Goal: Information Seeking & Learning: Check status

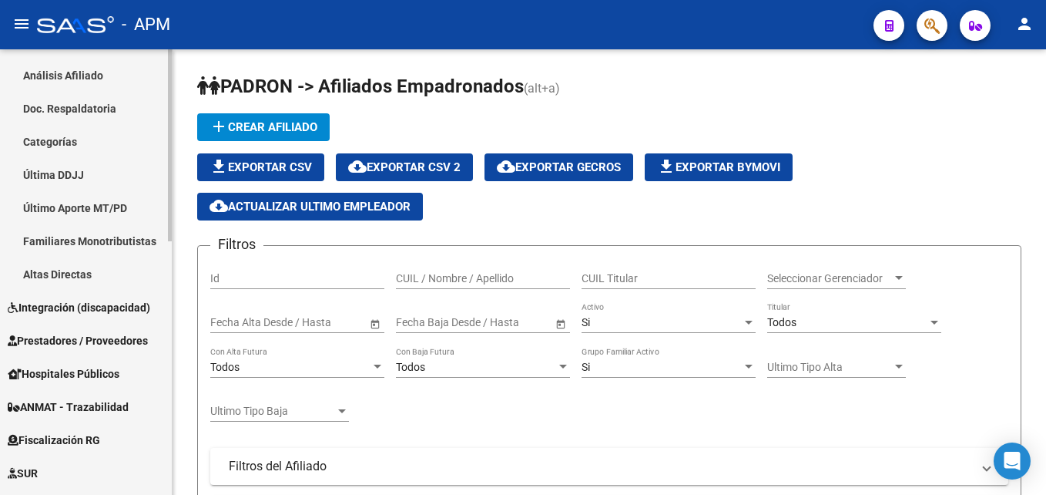
scroll to position [385, 0]
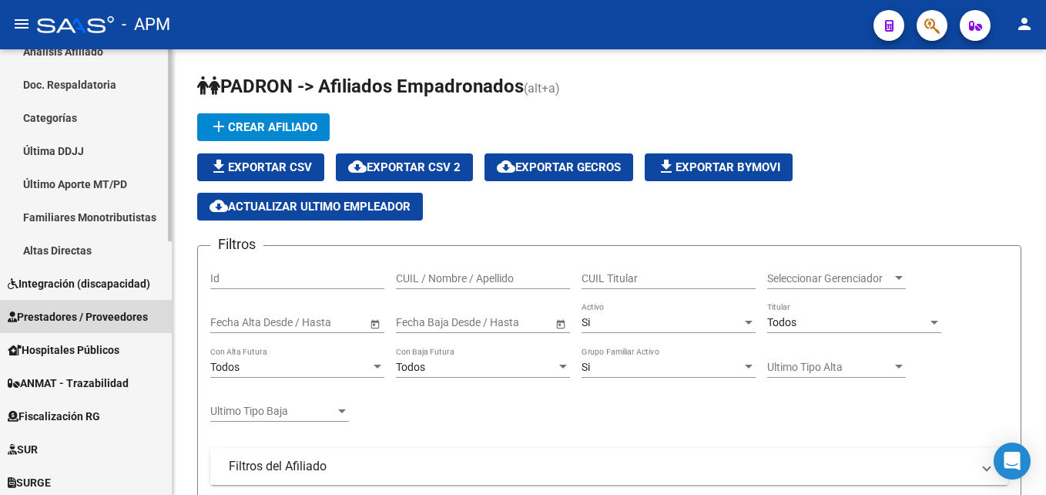
click at [109, 314] on span "Prestadores / Proveedores" at bounding box center [78, 316] width 140 height 17
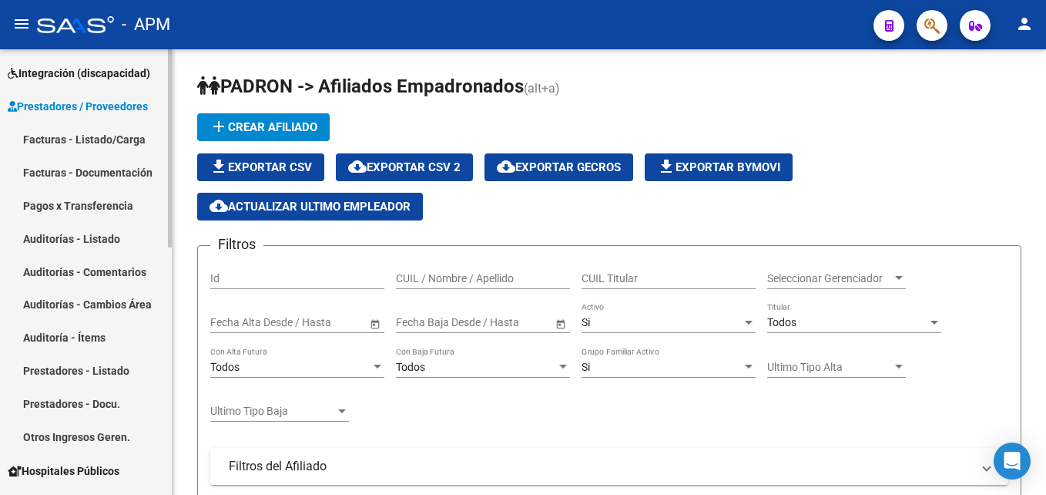
scroll to position [154, 0]
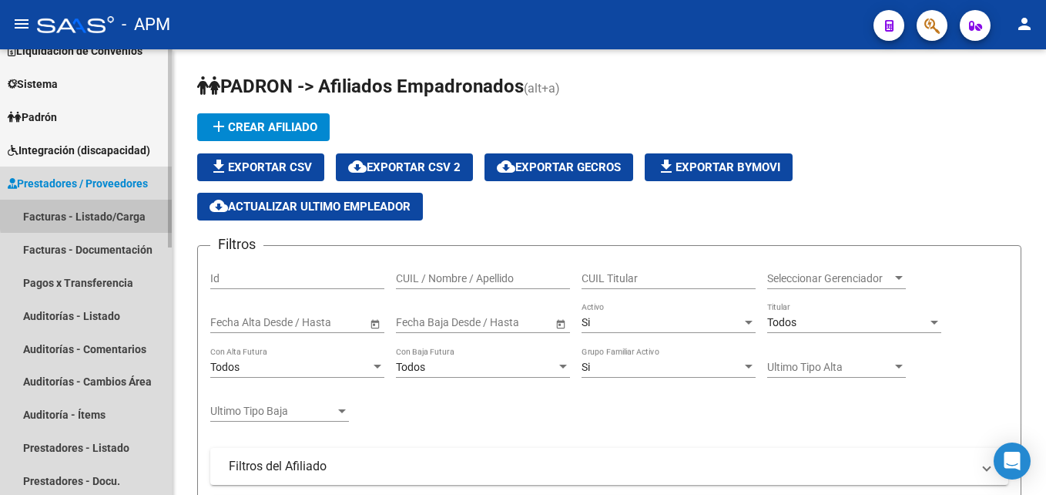
click at [132, 210] on link "Facturas - Listado/Carga" at bounding box center [86, 216] width 172 height 33
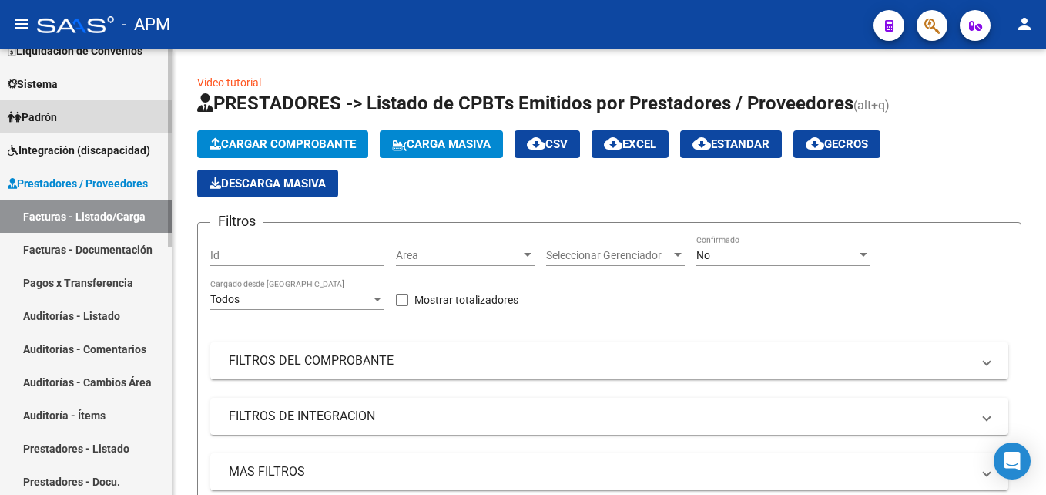
click at [86, 109] on link "Padrón" at bounding box center [86, 116] width 172 height 33
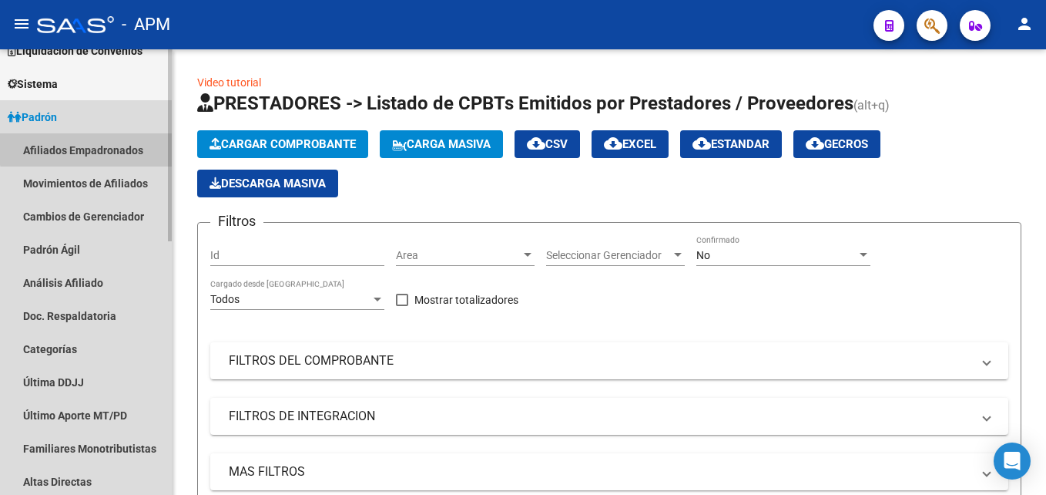
click at [89, 145] on link "Afiliados Empadronados" at bounding box center [86, 149] width 172 height 33
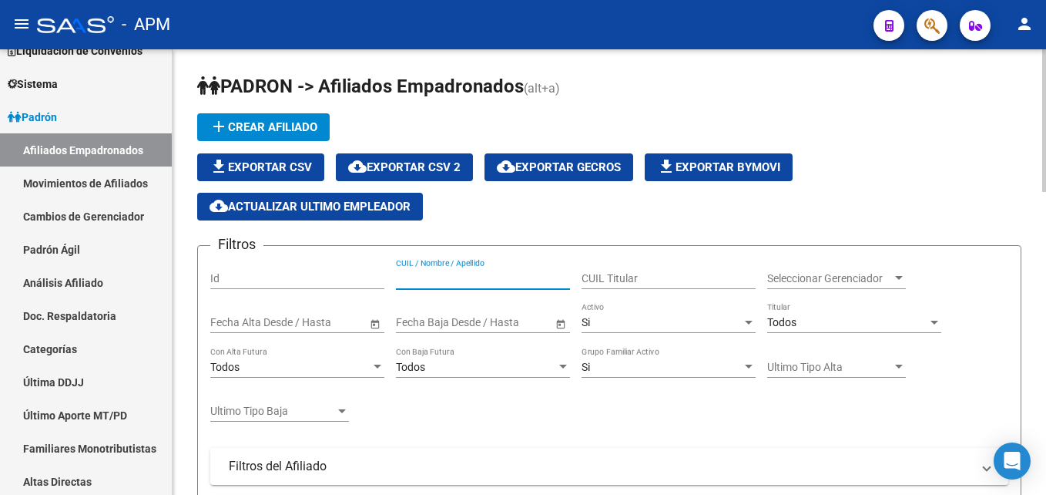
paste input "20233460800"
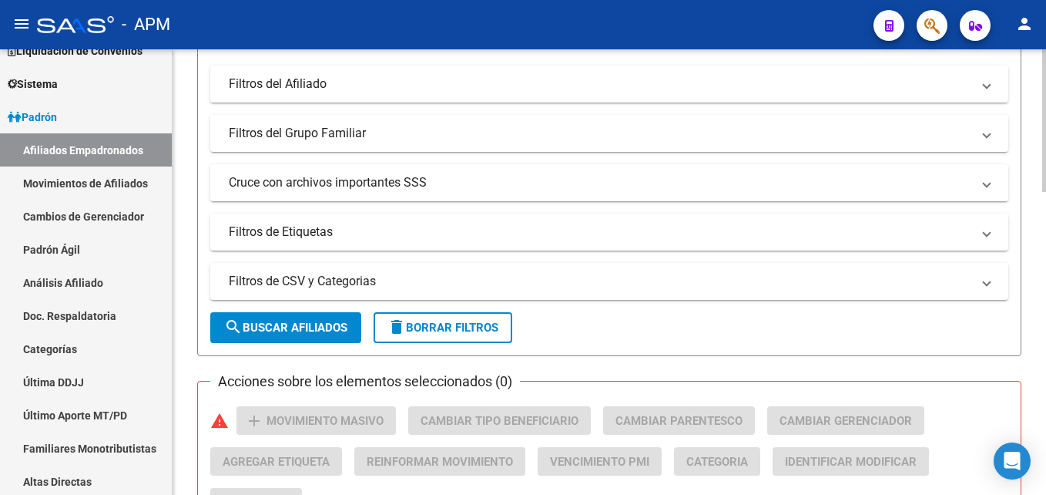
scroll to position [385, 0]
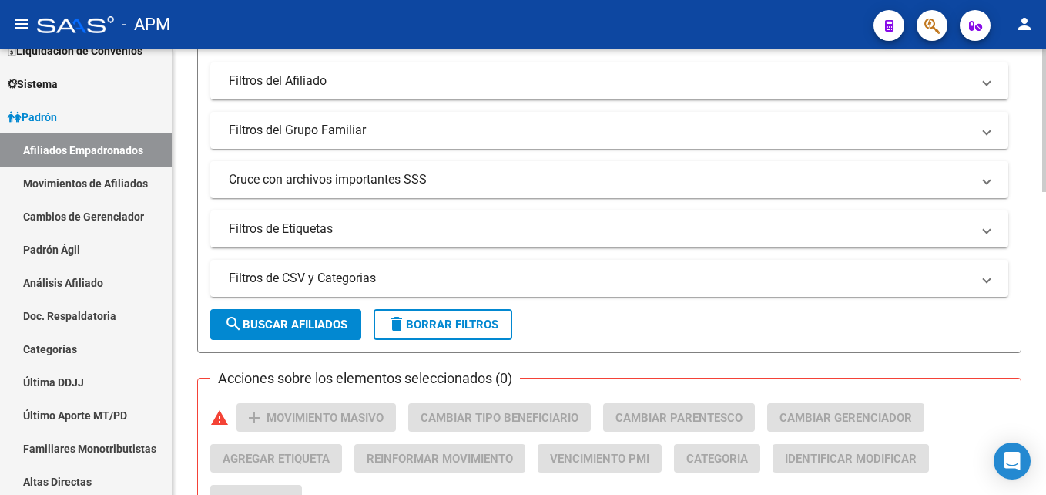
type input "20233460800"
click at [326, 322] on span "search Buscar Afiliados" at bounding box center [285, 324] width 123 height 14
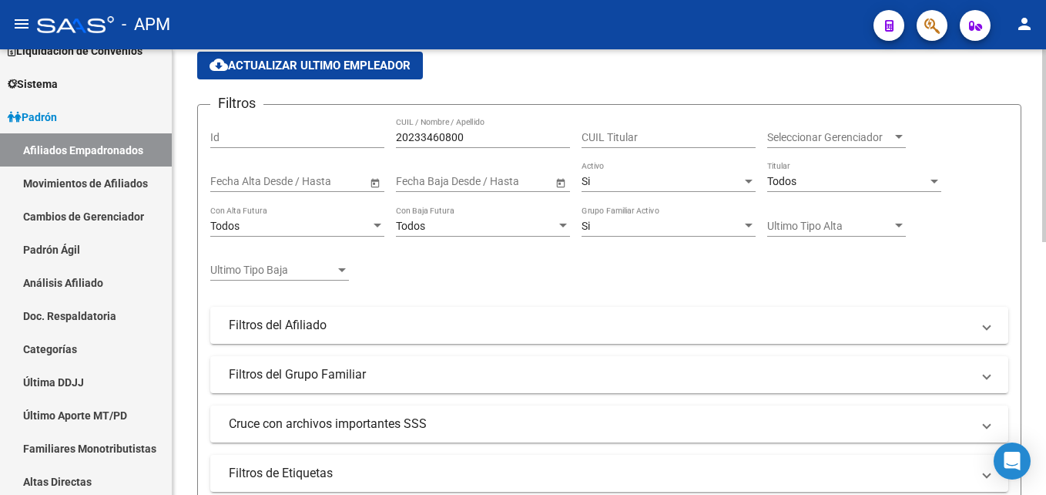
scroll to position [123, 0]
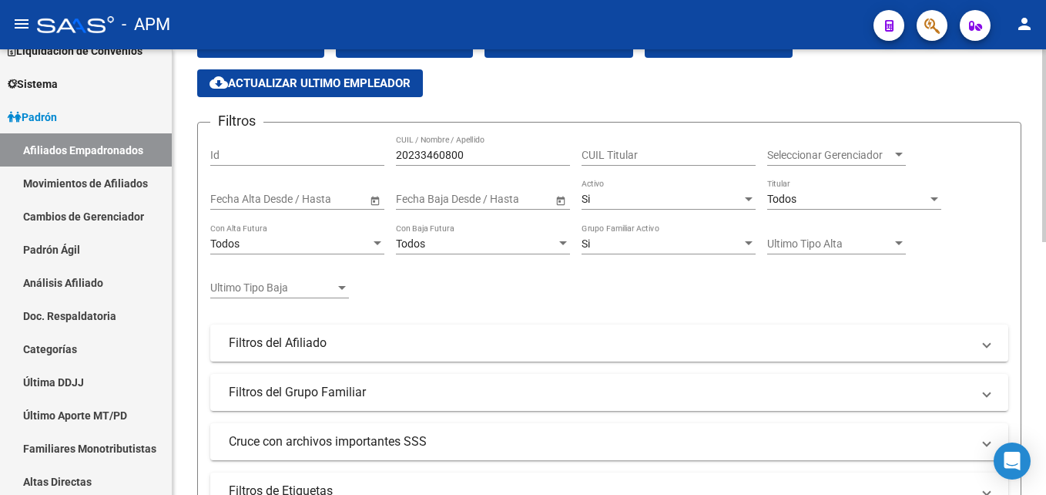
click at [639, 197] on div "Si" at bounding box center [662, 199] width 160 height 13
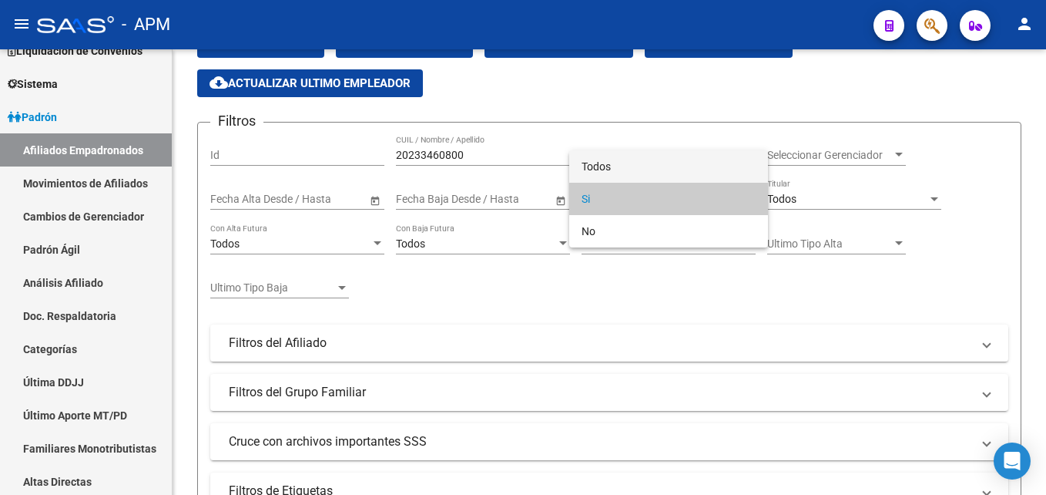
click at [640, 174] on span "Todos" at bounding box center [669, 166] width 174 height 32
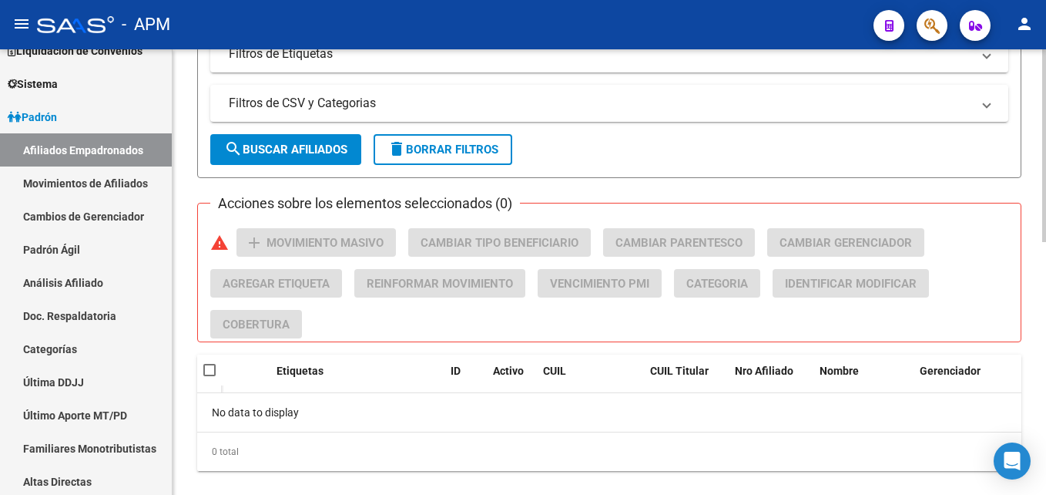
scroll to position [585, 0]
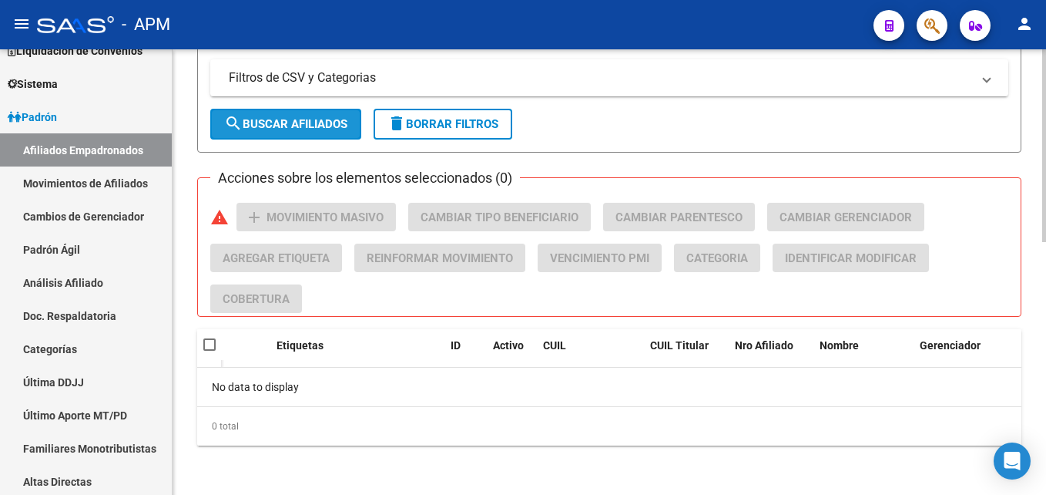
click at [327, 121] on span "search Buscar Afiliados" at bounding box center [285, 124] width 123 height 14
